Goal: Task Accomplishment & Management: Use online tool/utility

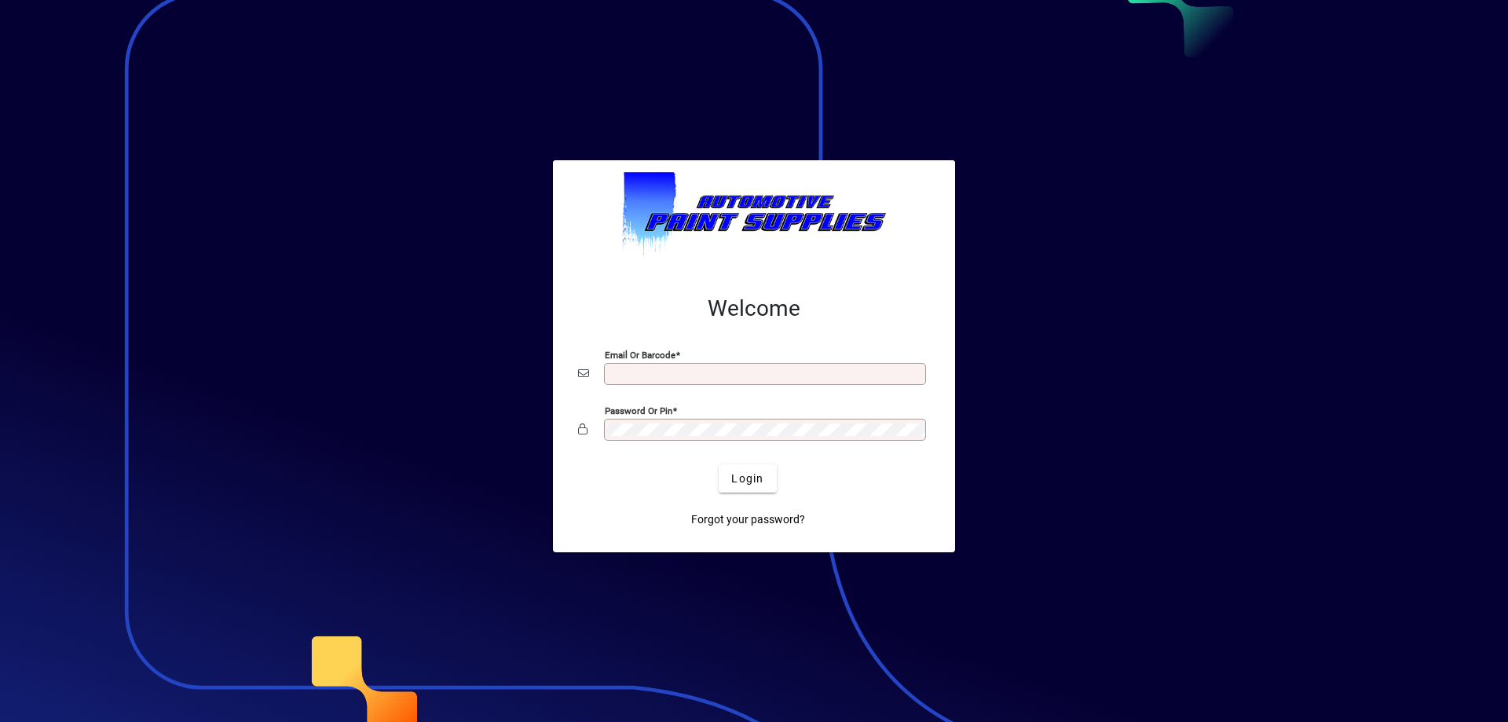
type input "**********"
click at [716, 475] on div "Login" at bounding box center [748, 478] width 352 height 28
click at [725, 480] on span "submit" at bounding box center [747, 478] width 57 height 38
